Goal: Information Seeking & Learning: Understand process/instructions

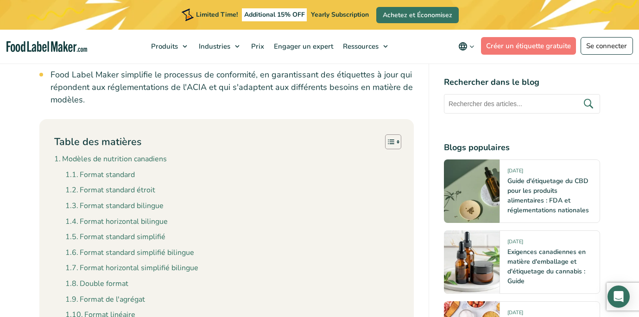
scroll to position [824, 0]
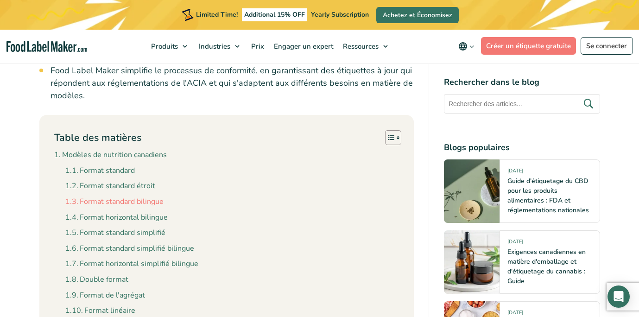
click at [130, 204] on link "Format standard bilingue" at bounding box center [114, 202] width 98 height 12
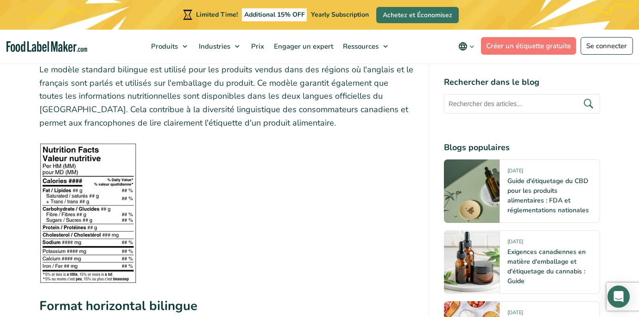
scroll to position [1802, 0]
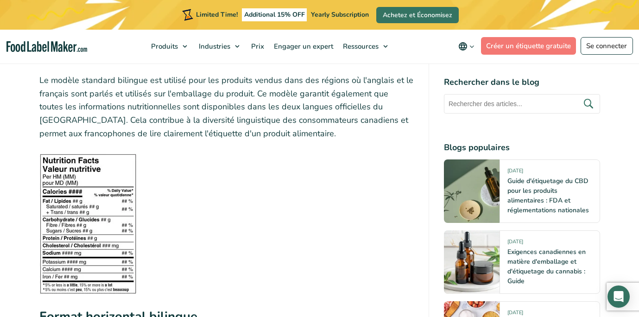
click at [89, 208] on img at bounding box center [87, 223] width 97 height 141
click at [100, 201] on img at bounding box center [87, 223] width 97 height 141
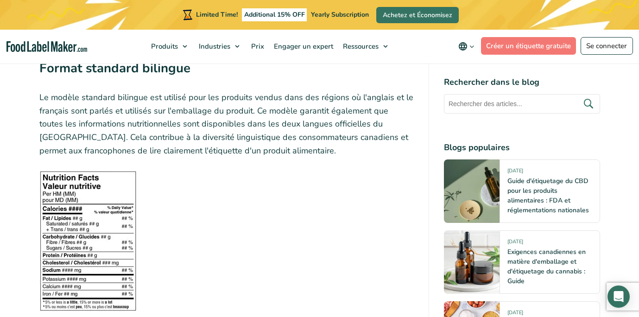
scroll to position [1786, 0]
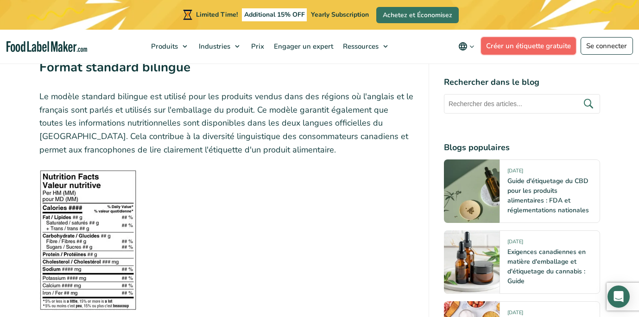
click at [524, 46] on link "Créer un étiquette gratuite" at bounding box center [528, 46] width 95 height 18
